Goal: Information Seeking & Learning: Learn about a topic

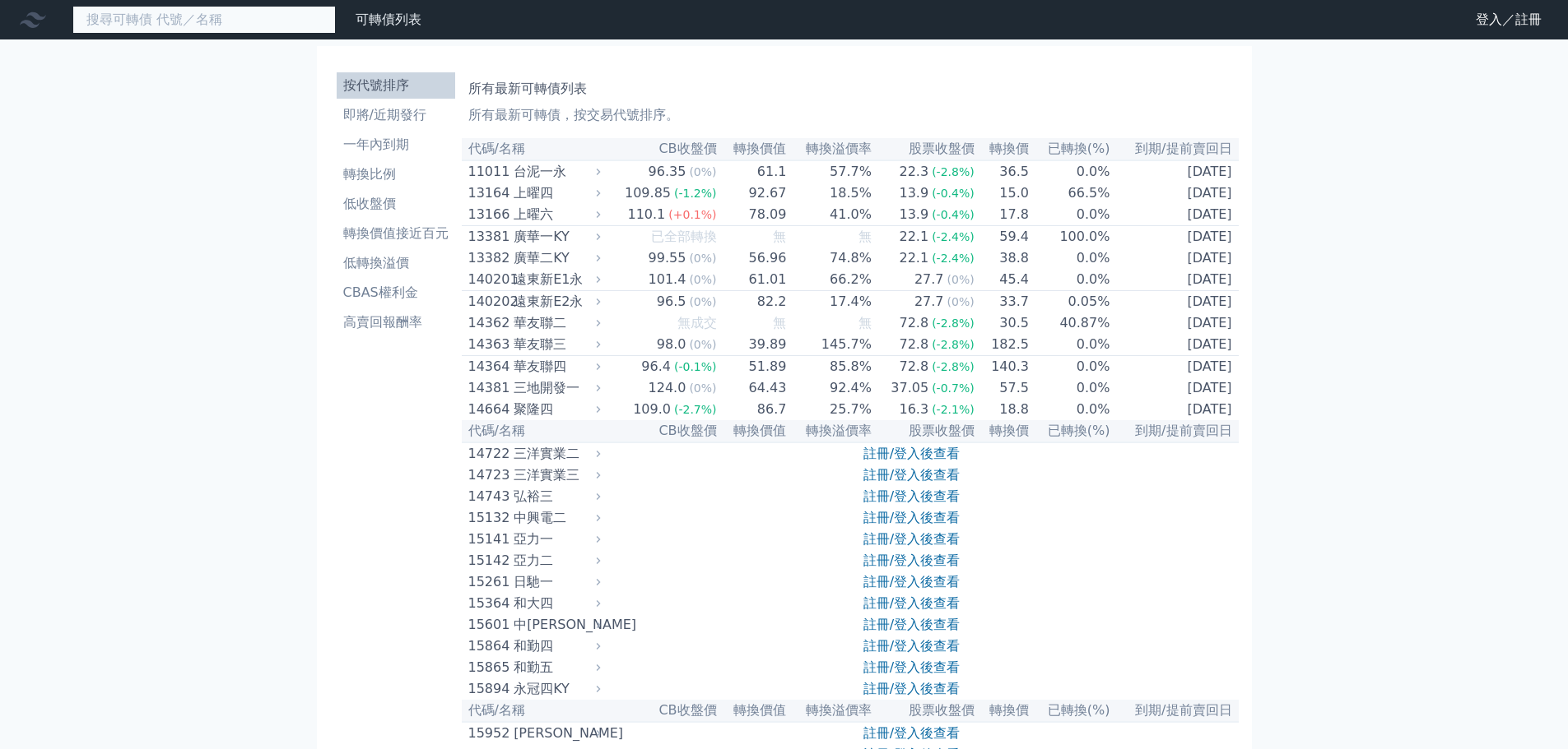
click at [215, 24] on input at bounding box center [204, 19] width 263 height 28
type input "亞通"
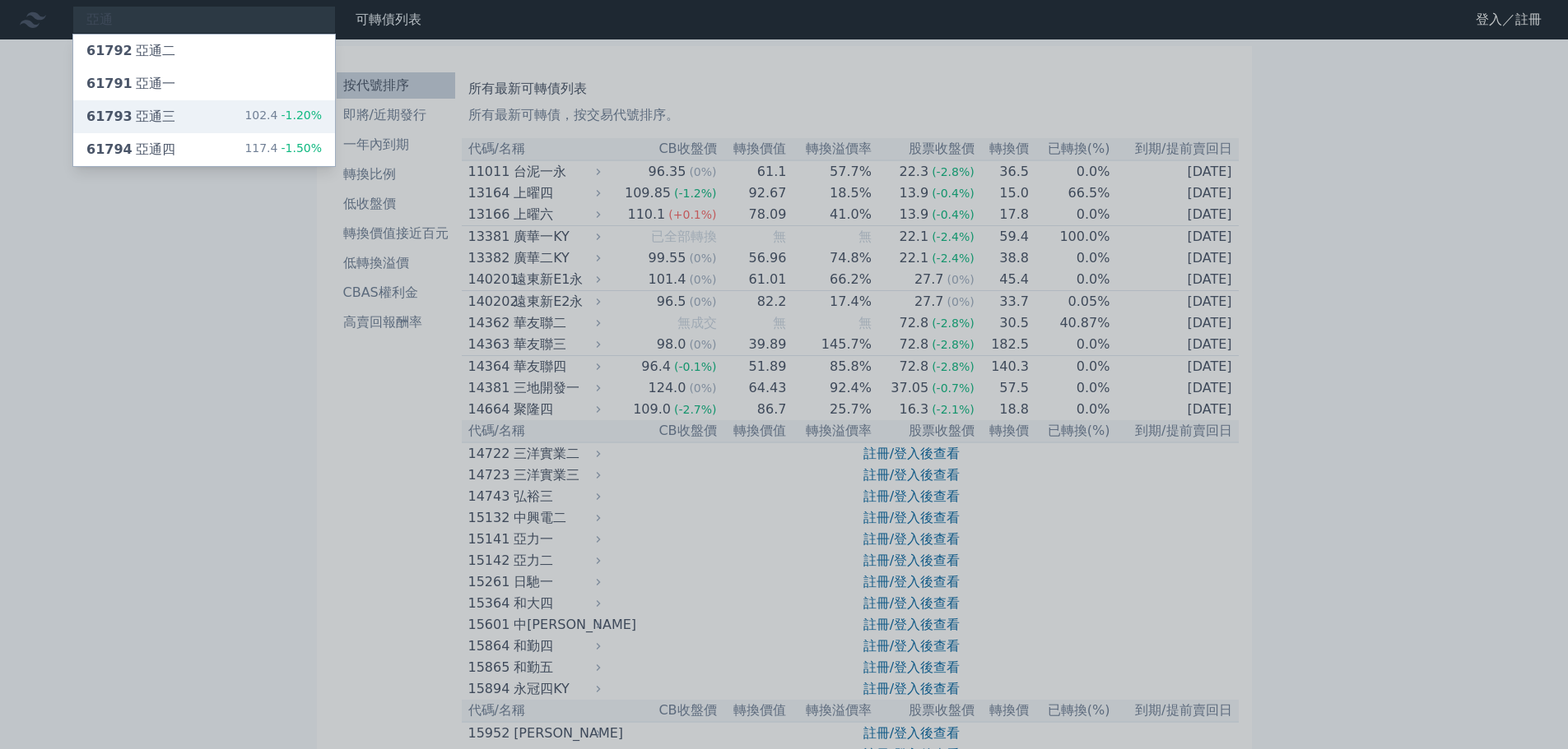
click at [186, 114] on div "61793 亞通三 102.4 -1.20%" at bounding box center [204, 117] width 261 height 33
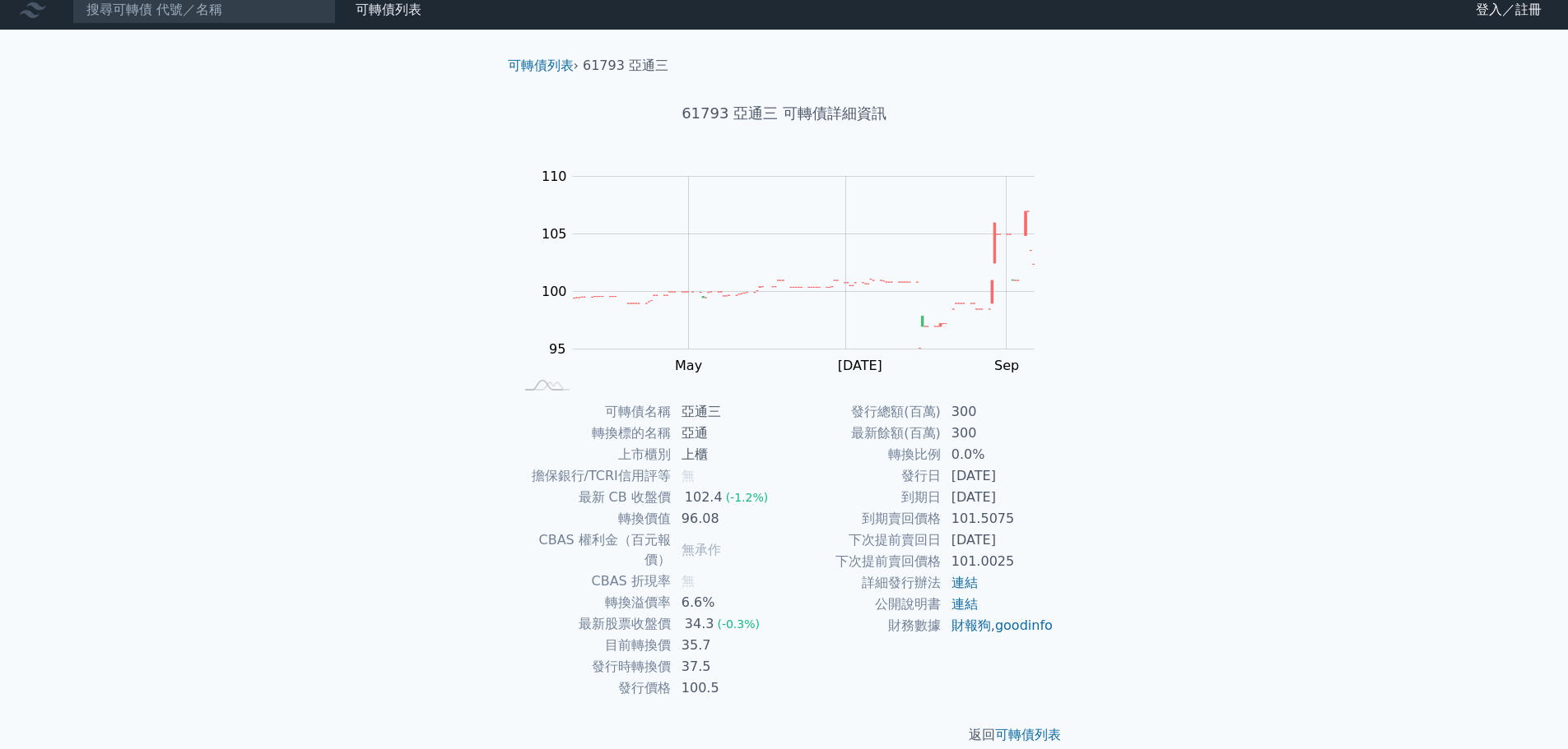
scroll to position [13, 0]
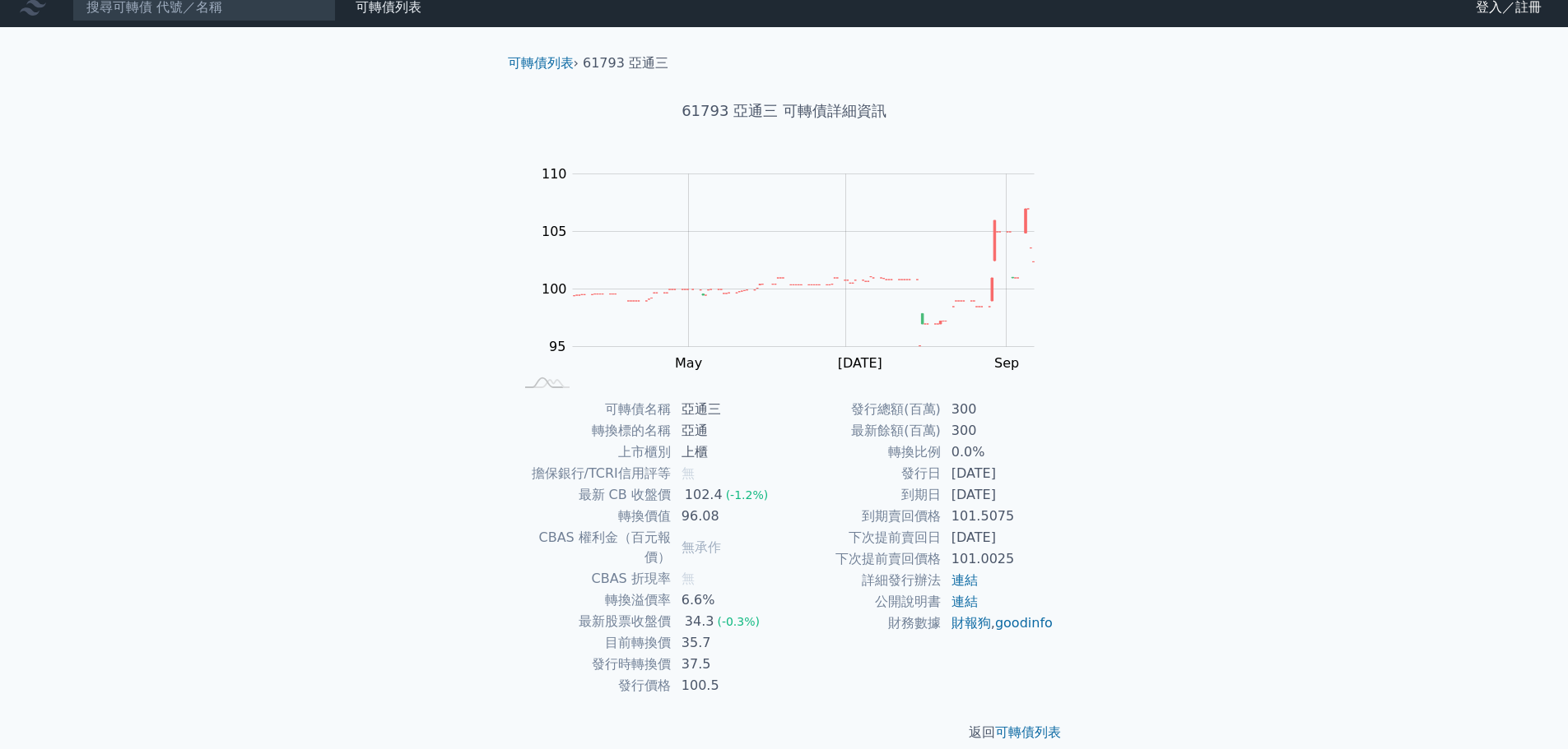
drag, startPoint x: 850, startPoint y: 533, endPoint x: 1037, endPoint y: 536, distance: 187.0
click at [1034, 536] on tr "下次提前賣回日 [DATE]" at bounding box center [919, 538] width 270 height 22
click at [971, 508] on td "101.5075" at bounding box center [997, 516] width 112 height 22
drag, startPoint x: 899, startPoint y: 491, endPoint x: 1064, endPoint y: 495, distance: 165.0
click at [1064, 495] on div "可轉債名稱 亞通三 轉換標的名稱 亞通 上市櫃別 上櫃 擔保銀行/TCRI信用評等 無 最新 CB 收盤價 102.4 (-1.2%) 轉換價值 96.08 …" at bounding box center [784, 548] width 580 height 298
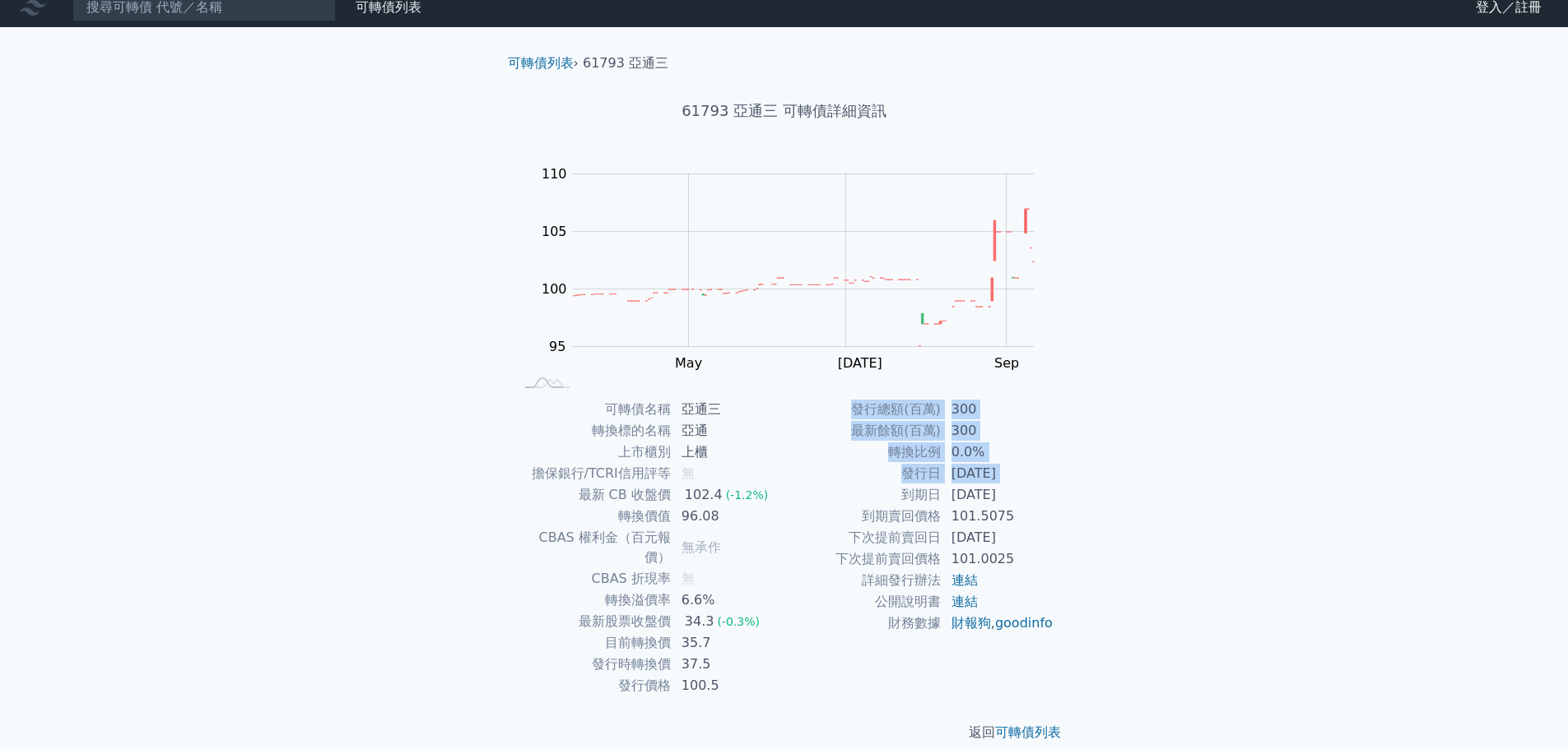
click at [994, 583] on td "連結" at bounding box center [997, 581] width 112 height 22
drag, startPoint x: 681, startPoint y: 409, endPoint x: 703, endPoint y: 406, distance: 22.2
click at [703, 406] on td "亞通三" at bounding box center [727, 410] width 112 height 22
